Goal: Transaction & Acquisition: Purchase product/service

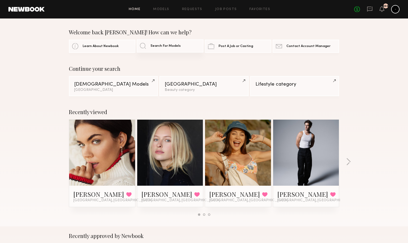
click at [170, 48] on link "Search For Models" at bounding box center [170, 45] width 66 height 13
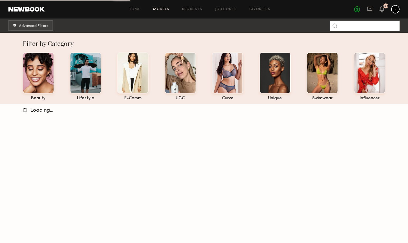
click at [366, 24] on input at bounding box center [365, 26] width 70 height 10
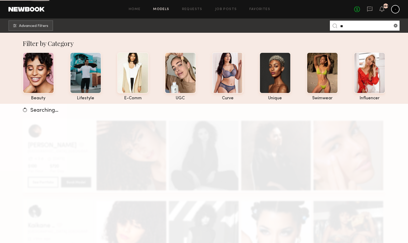
type input "*"
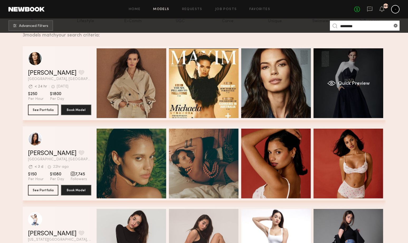
scroll to position [104, 0]
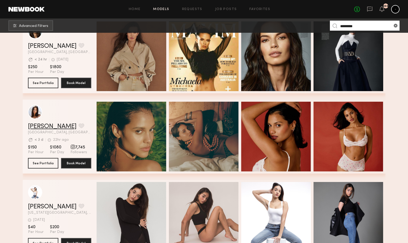
type input "********"
click at [55, 127] on link "[PERSON_NAME]" at bounding box center [52, 126] width 49 height 6
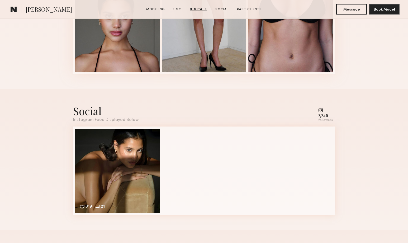
scroll to position [905, 0]
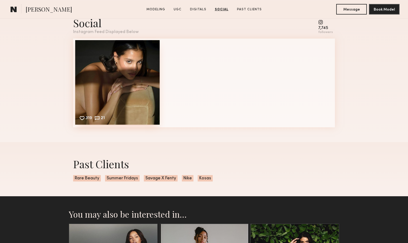
click at [126, 87] on div "319 21 Likes & comments displayed to show model’s engagement" at bounding box center [117, 82] width 84 height 84
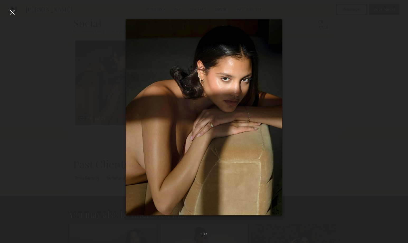
click at [13, 14] on div at bounding box center [12, 12] width 8 height 8
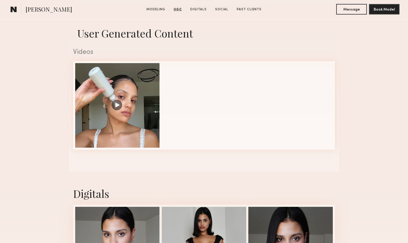
scroll to position [285, 0]
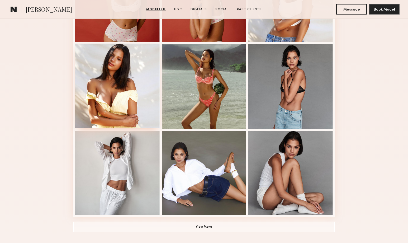
click at [124, 77] on div at bounding box center [117, 86] width 84 height 84
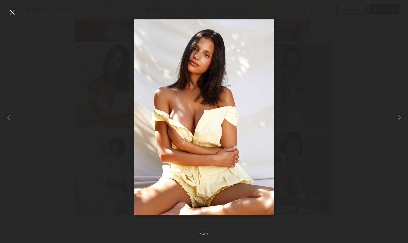
click at [12, 15] on div at bounding box center [12, 12] width 8 height 8
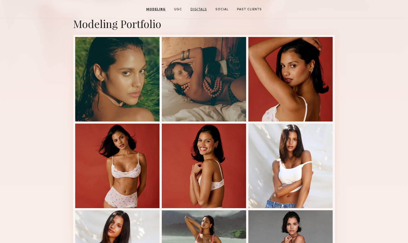
scroll to position [0, 0]
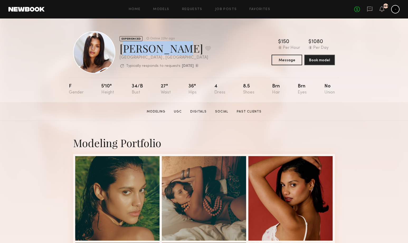
drag, startPoint x: 122, startPoint y: 51, endPoint x: 171, endPoint y: 52, distance: 48.8
click at [171, 52] on div "[PERSON_NAME] Favorite" at bounding box center [164, 48] width 91 height 14
copy div "[PERSON_NAME]"
click at [193, 59] on div "[GEOGRAPHIC_DATA] , [GEOGRAPHIC_DATA]" at bounding box center [164, 57] width 91 height 4
